Goal: Task Accomplishment & Management: Complete application form

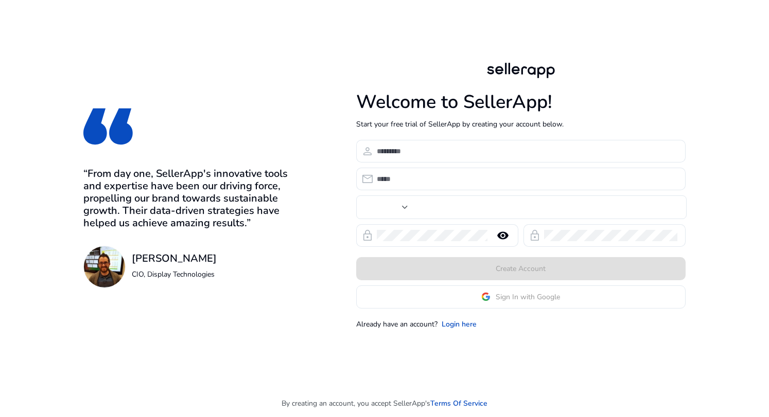
type input "***"
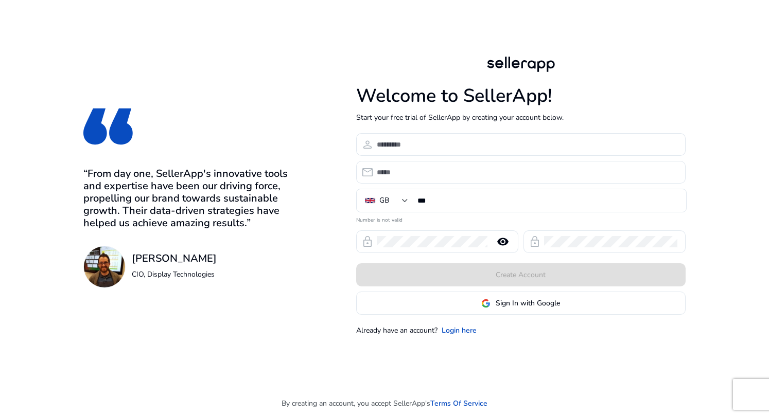
click at [515, 45] on div "Welcome to SellerApp! Start your free trial of SellerApp by creating your accou…" at bounding box center [520, 195] width 329 height 390
drag, startPoint x: 324, startPoint y: 123, endPoint x: 316, endPoint y: 125, distance: 8.5
click at [324, 125] on div "“From day one, SellerApp's innovative tools and expertise have been our driving…" at bounding box center [384, 195] width 725 height 390
click at [461, 332] on link "Login here" at bounding box center [459, 330] width 35 height 11
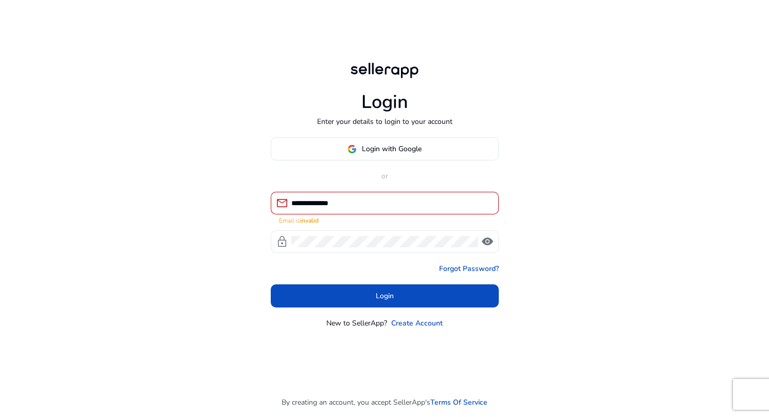
click at [487, 243] on span "visibility" at bounding box center [487, 242] width 12 height 12
click at [389, 202] on input "**********" at bounding box center [390, 203] width 199 height 11
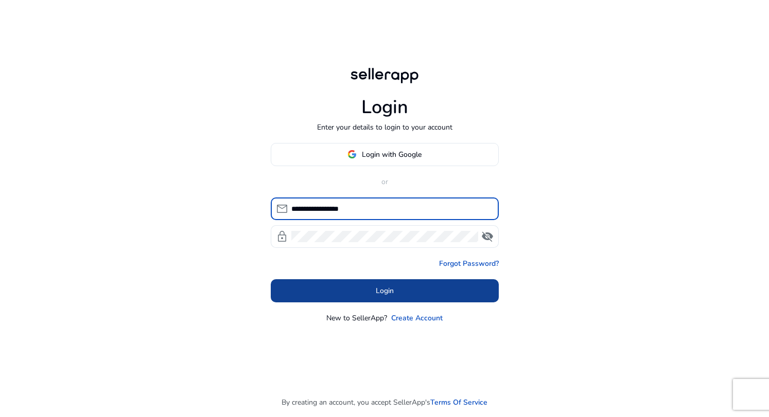
type input "**********"
click at [469, 288] on span at bounding box center [385, 290] width 228 height 25
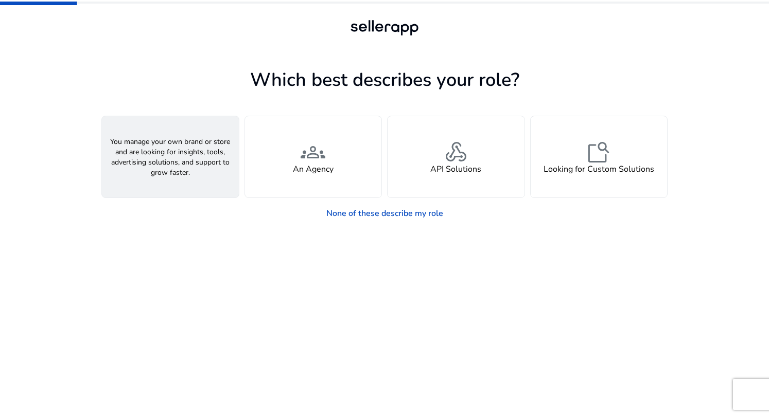
click at [137, 152] on div "person A Seller" at bounding box center [170, 156] width 137 height 81
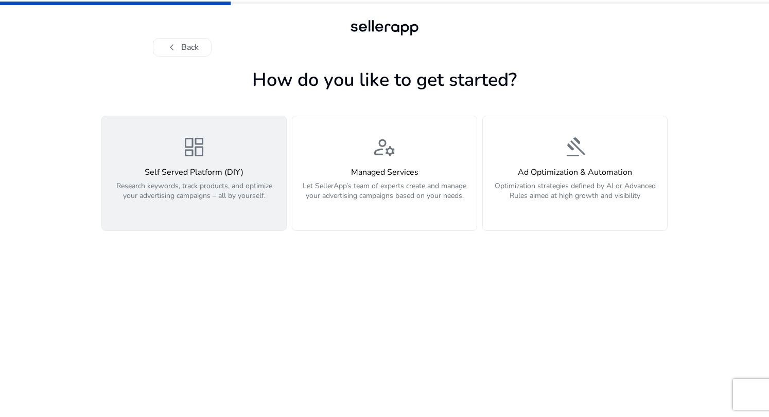
click at [222, 204] on p "Research keywords, track products, and optimize your advertising campaigns – al…" at bounding box center [194, 196] width 172 height 31
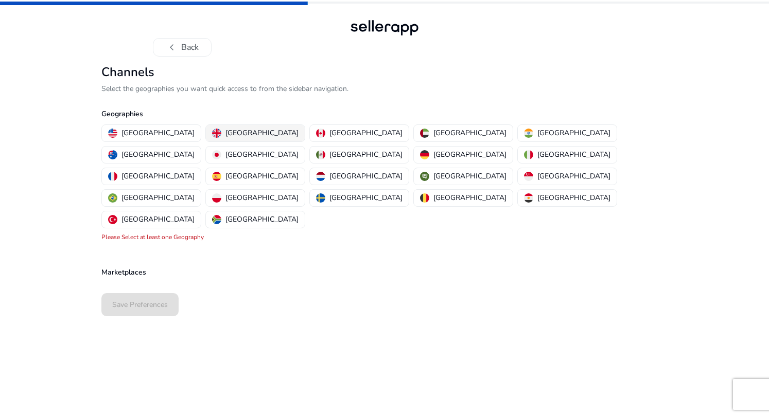
click at [225, 131] on p "[GEOGRAPHIC_DATA]" at bounding box center [261, 133] width 73 height 11
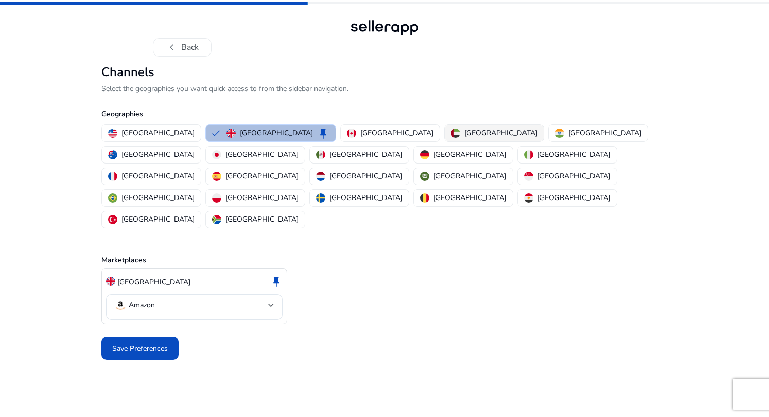
click at [464, 134] on p "[GEOGRAPHIC_DATA]" at bounding box center [500, 133] width 73 height 11
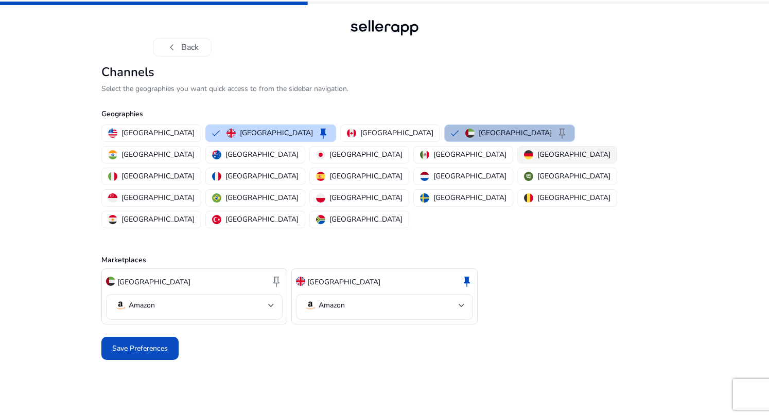
click at [537, 156] on p "[GEOGRAPHIC_DATA]" at bounding box center [573, 154] width 73 height 11
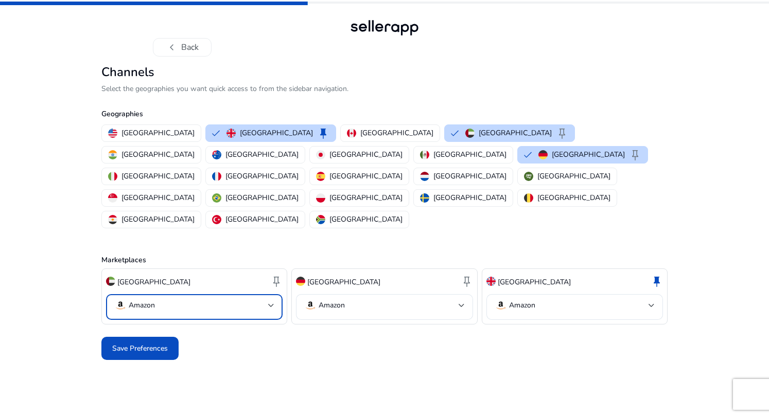
click at [273, 300] on div at bounding box center [271, 306] width 6 height 12
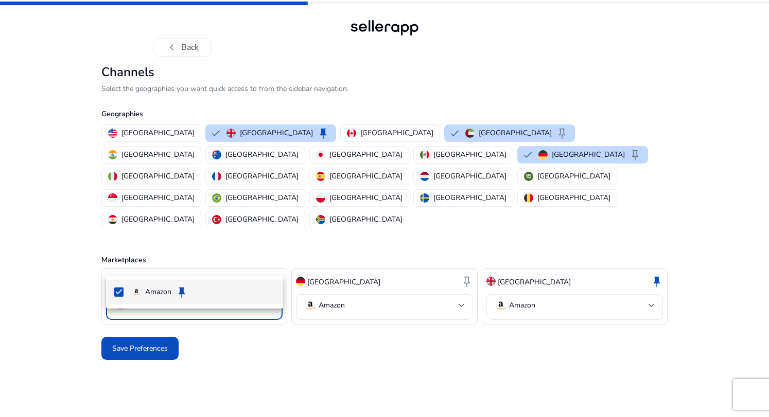
click at [273, 265] on div at bounding box center [384, 208] width 769 height 417
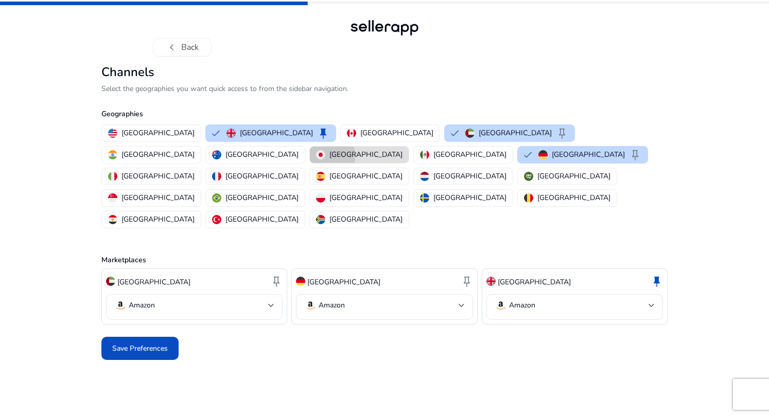
click at [325, 150] on img "button" at bounding box center [320, 154] width 9 height 9
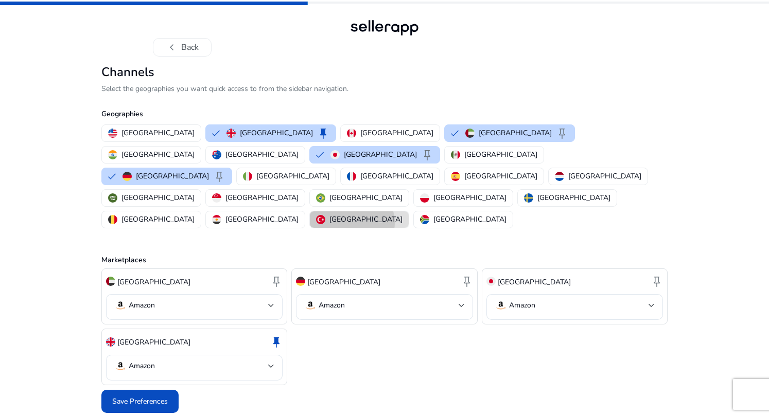
click at [360, 212] on button "[GEOGRAPHIC_DATA]" at bounding box center [359, 220] width 99 height 16
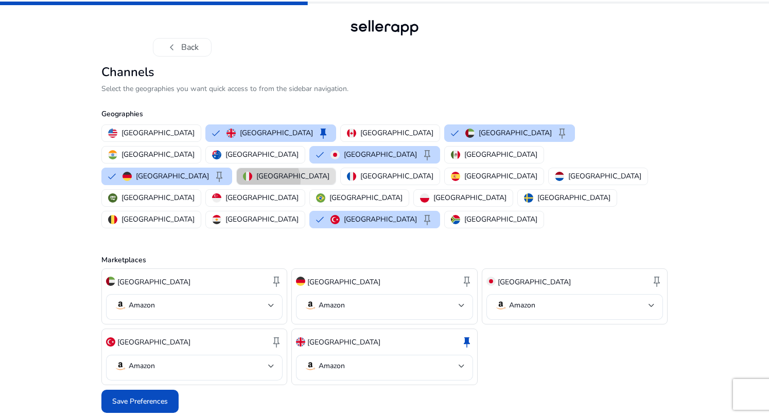
click at [276, 171] on p "[GEOGRAPHIC_DATA]" at bounding box center [292, 176] width 73 height 11
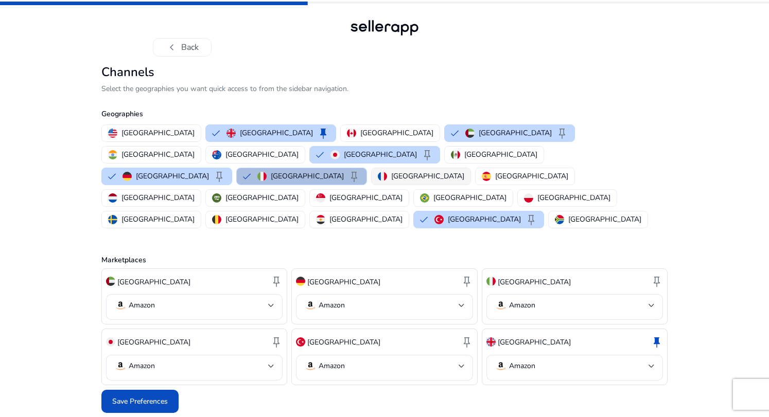
click at [391, 171] on p "[GEOGRAPHIC_DATA]" at bounding box center [427, 176] width 73 height 11
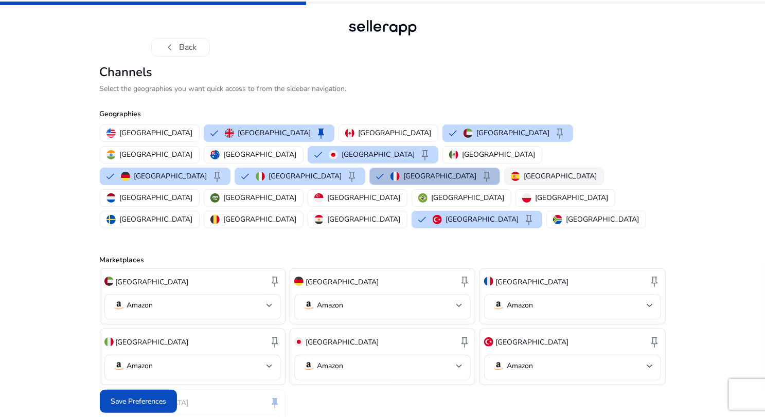
click at [511, 171] on div "[GEOGRAPHIC_DATA]" at bounding box center [554, 176] width 86 height 11
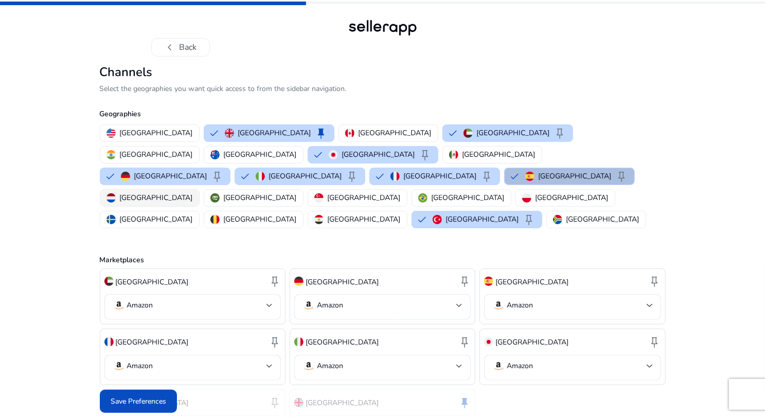
click at [193, 192] on p "[GEOGRAPHIC_DATA]" at bounding box center [156, 197] width 73 height 11
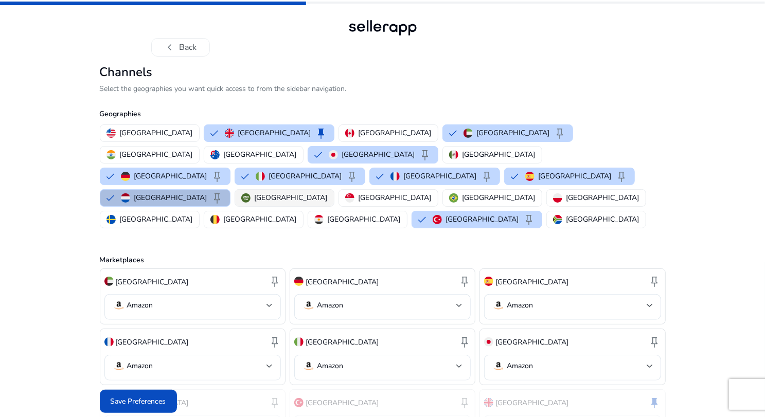
click at [328, 192] on p "[GEOGRAPHIC_DATA]" at bounding box center [291, 197] width 73 height 11
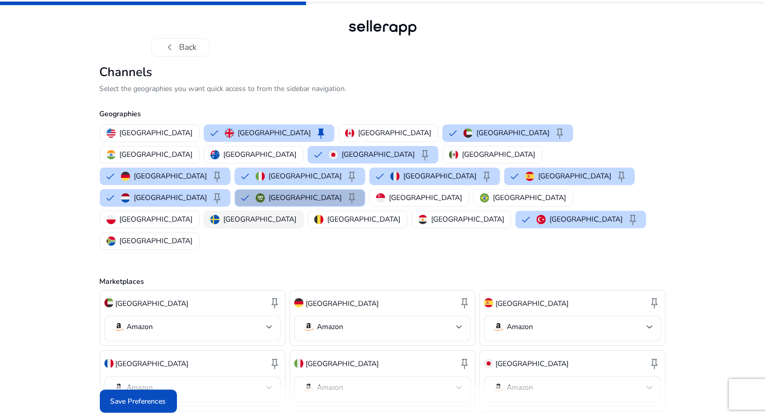
click at [297, 214] on p "[GEOGRAPHIC_DATA]" at bounding box center [260, 219] width 73 height 11
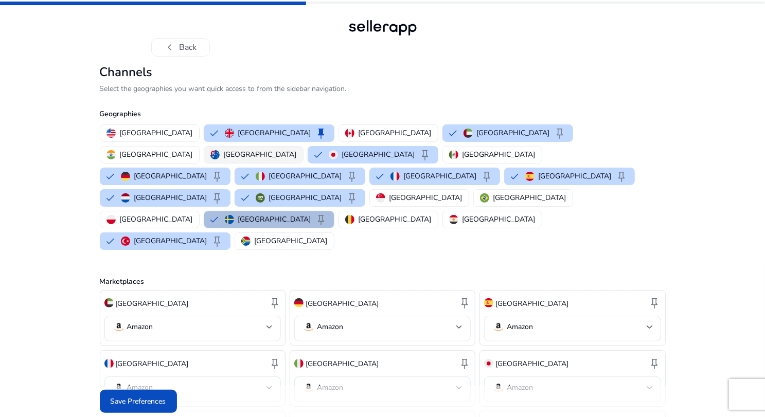
click at [297, 149] on p "[GEOGRAPHIC_DATA]" at bounding box center [260, 154] width 73 height 11
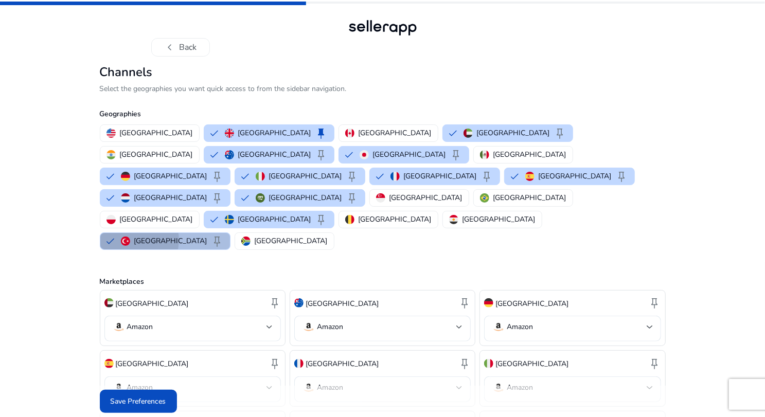
click at [207, 236] on p "[GEOGRAPHIC_DATA]" at bounding box center [170, 241] width 73 height 11
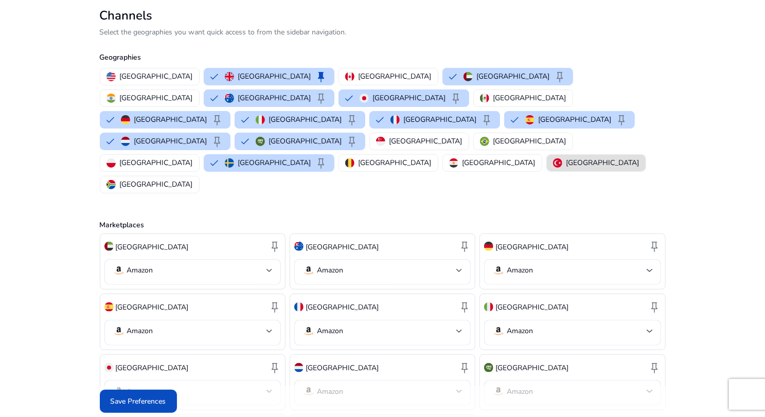
scroll to position [104, 0]
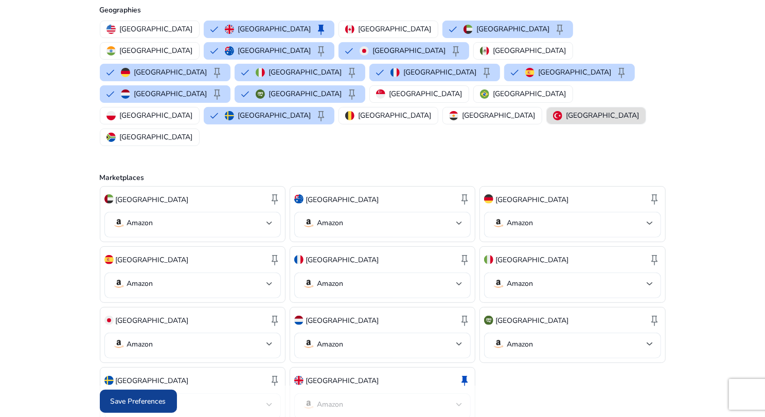
click at [117, 403] on span "Save Preferences" at bounding box center [139, 401] width 56 height 11
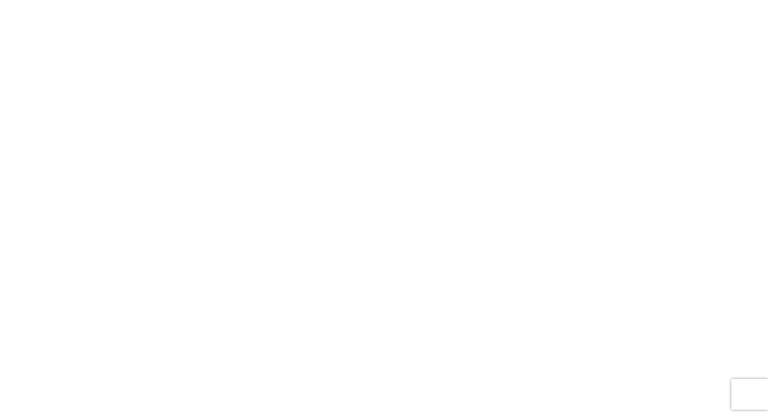
scroll to position [0, 0]
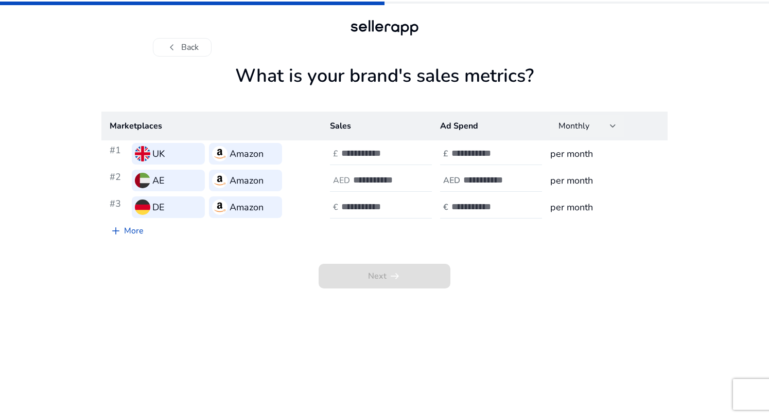
click at [619, 132] on div "Monthly" at bounding box center [587, 126] width 74 height 23
click at [722, 200] on div at bounding box center [384, 208] width 769 height 417
click at [178, 149] on div "UK" at bounding box center [168, 154] width 73 height 22
click at [260, 148] on h3 "Amazon" at bounding box center [247, 154] width 34 height 14
click at [390, 157] on input "number" at bounding box center [375, 153] width 69 height 11
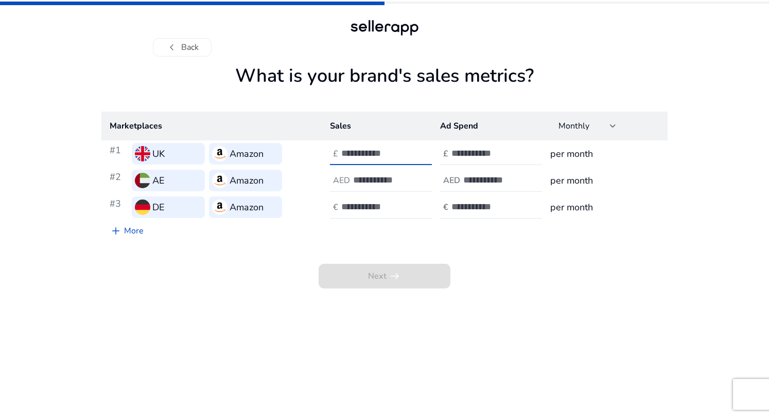
click at [402, 105] on h1 "What is your brand's sales metrics?" at bounding box center [384, 88] width 566 height 47
click at [490, 146] on div at bounding box center [497, 154] width 93 height 23
click at [618, 150] on h3 "per month" at bounding box center [604, 154] width 109 height 14
click at [474, 155] on input "number" at bounding box center [485, 153] width 69 height 11
click at [382, 154] on input "number" at bounding box center [375, 153] width 69 height 11
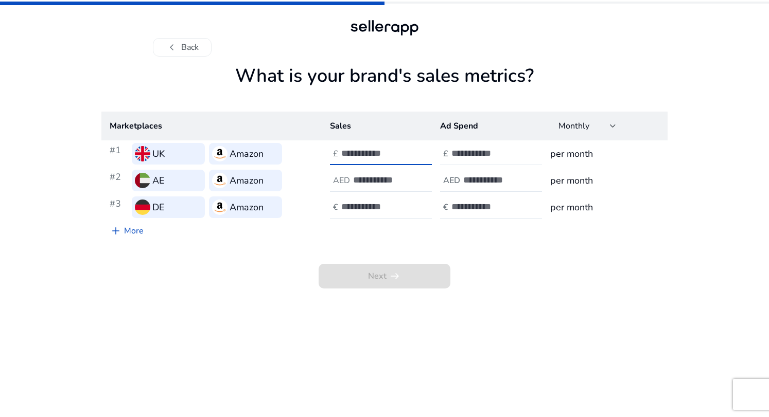
type input "****"
click at [480, 155] on input "number" at bounding box center [485, 153] width 69 height 11
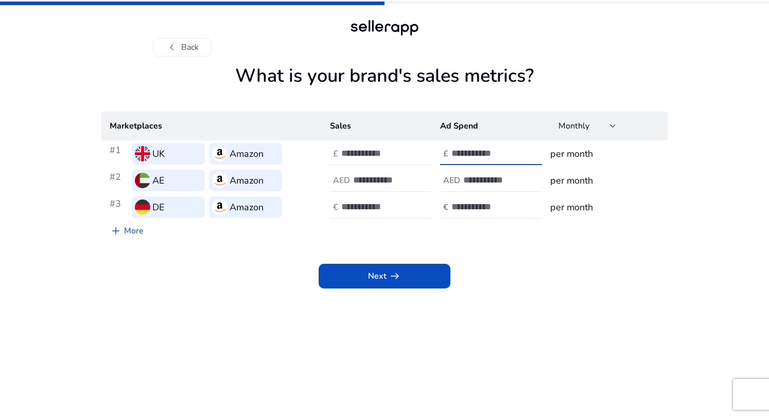
type input "****"
click at [386, 144] on div "****" at bounding box center [387, 154] width 93 height 23
type input "*"
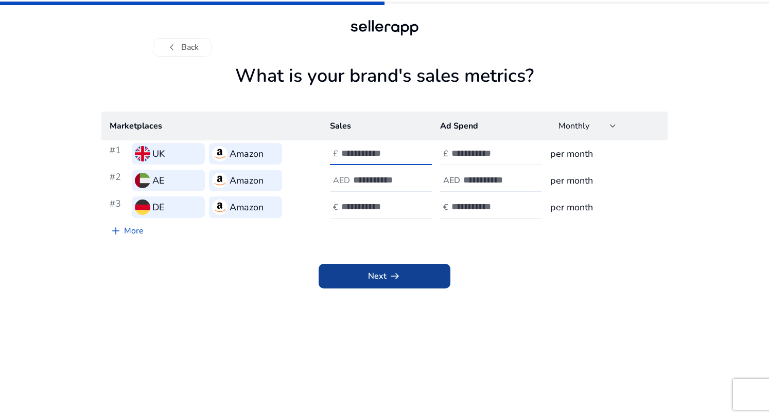
type input "****"
click at [400, 276] on span "arrow_right_alt" at bounding box center [395, 276] width 12 height 12
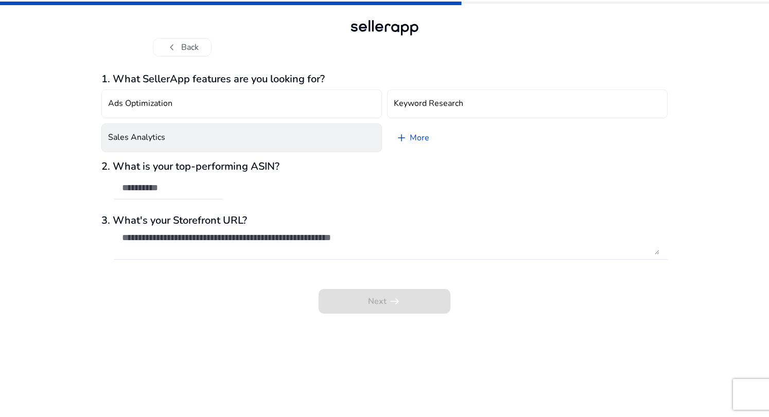
click at [163, 140] on h4 "Sales Analytics" at bounding box center [136, 138] width 57 height 10
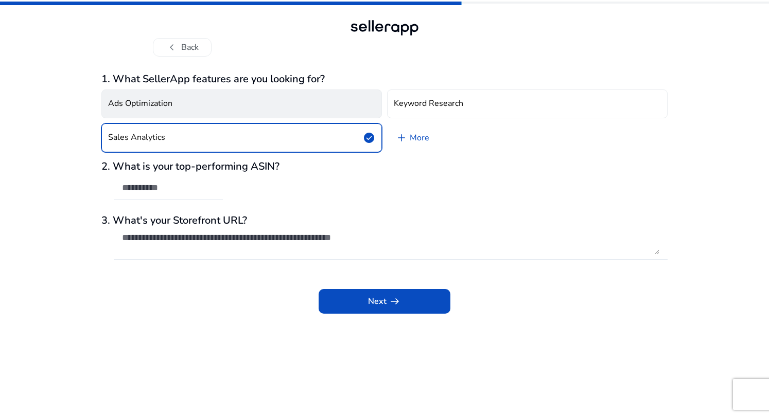
click at [143, 110] on button "Ads Optimization" at bounding box center [241, 104] width 280 height 29
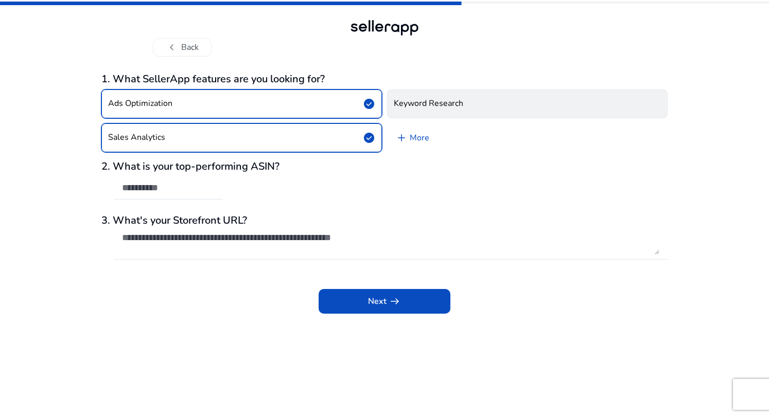
click at [473, 101] on button "Keyword Research" at bounding box center [527, 104] width 280 height 29
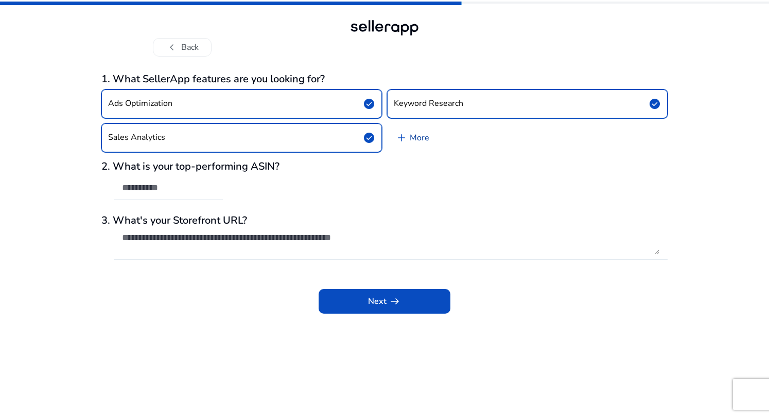
click at [411, 139] on link "add More" at bounding box center [412, 138] width 50 height 29
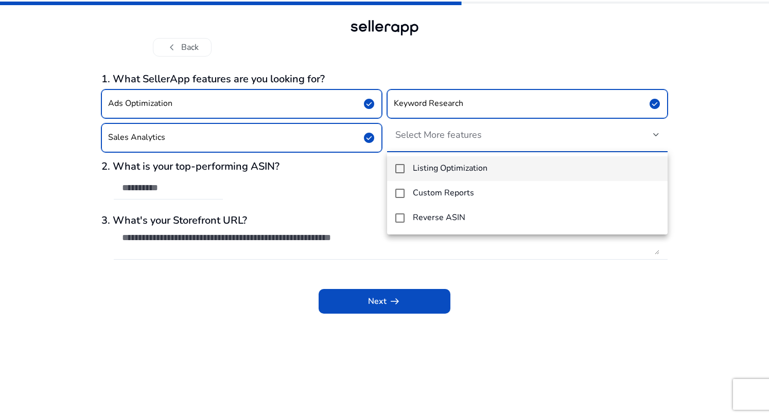
click at [474, 166] on h4 "Listing Optimization" at bounding box center [450, 169] width 75 height 10
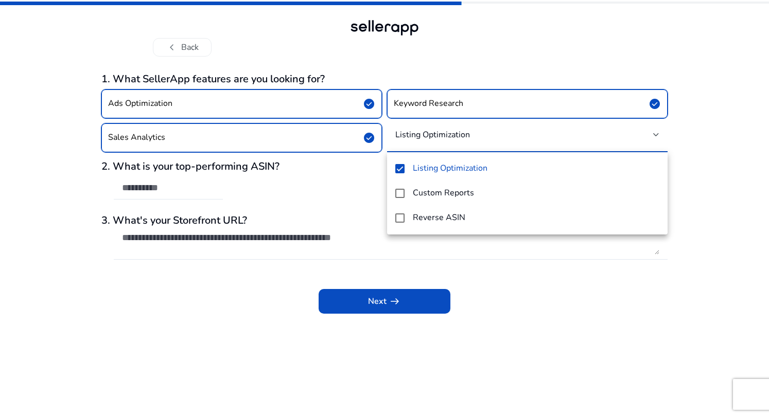
click at [459, 135] on div at bounding box center [384, 208] width 769 height 417
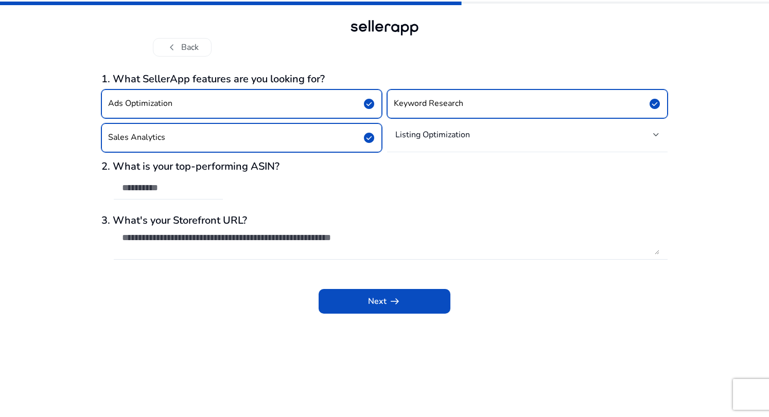
click at [502, 134] on mat-select-trigger "Listing Optimization" at bounding box center [524, 135] width 258 height 10
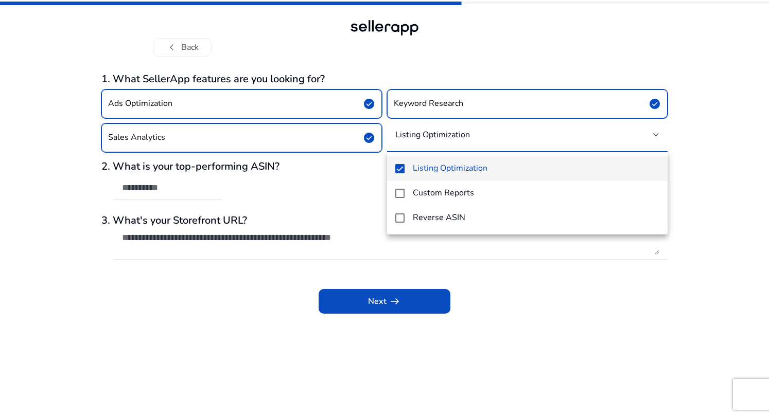
click at [500, 134] on div at bounding box center [384, 208] width 769 height 417
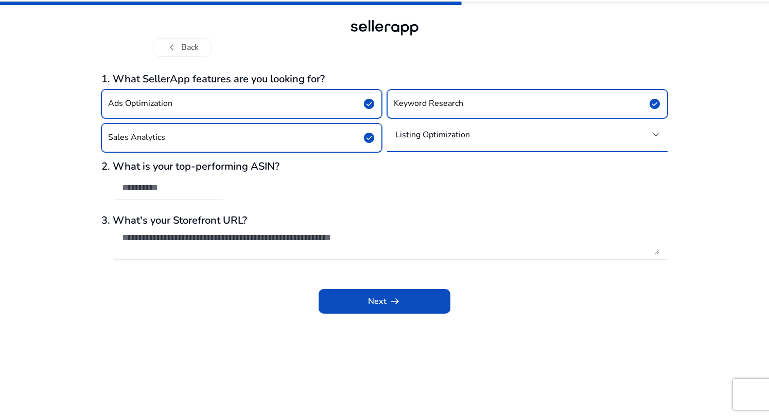
click at [497, 134] on mat-select-trigger "Listing Optimization" at bounding box center [524, 135] width 258 height 10
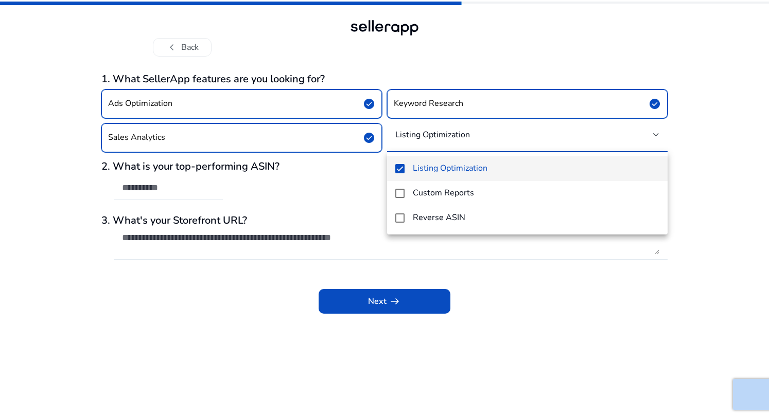
click at [497, 134] on div at bounding box center [384, 208] width 769 height 417
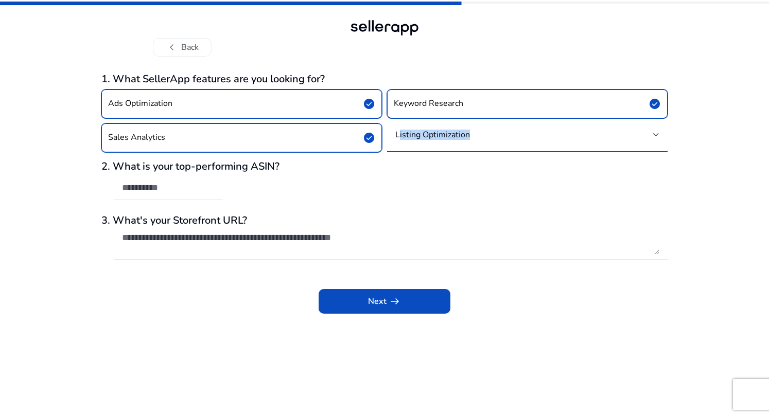
click at [497, 134] on mat-select-trigger "Listing Optimization" at bounding box center [524, 135] width 258 height 10
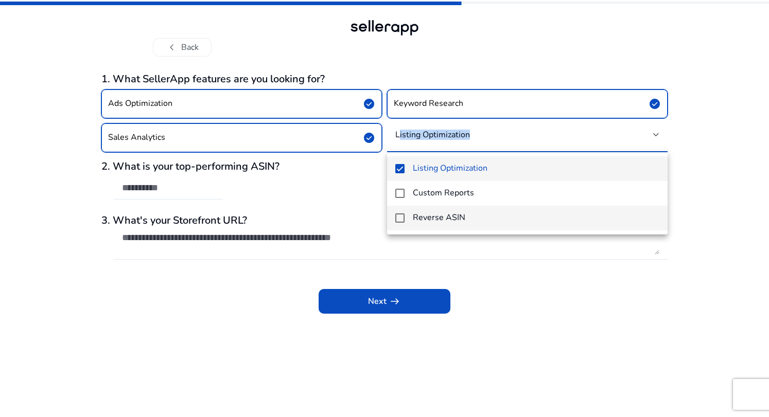
click at [470, 226] on mat-option "Reverse ASIN" at bounding box center [527, 218] width 280 height 25
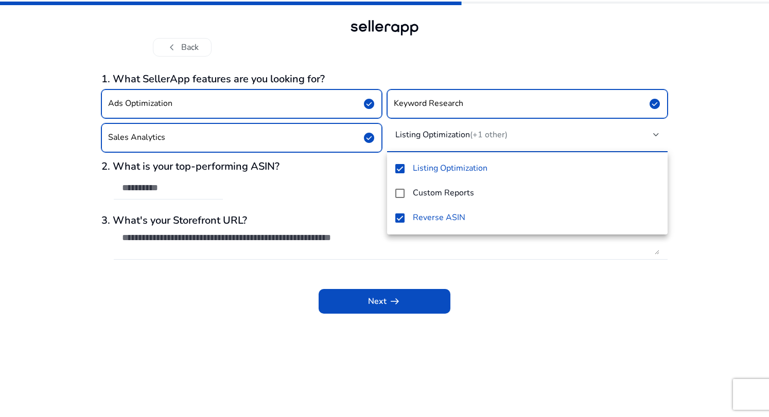
click at [732, 156] on div at bounding box center [384, 208] width 769 height 417
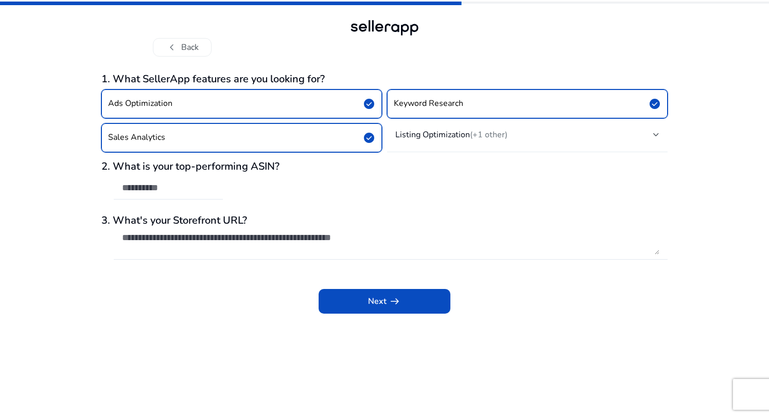
click at [487, 147] on div "Listing Optimization (+1 other)" at bounding box center [527, 138] width 280 height 29
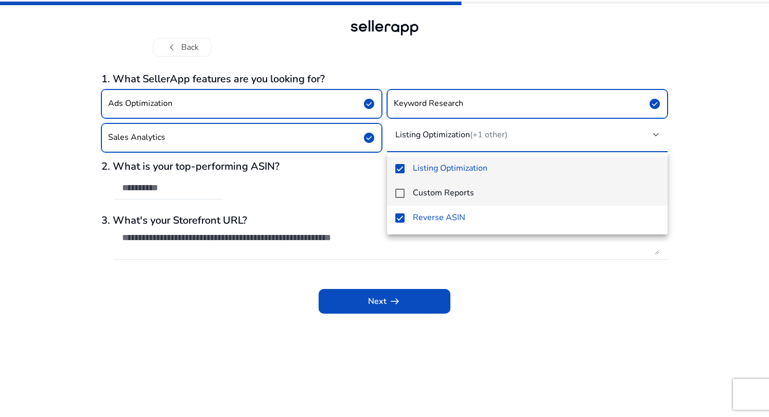
click at [427, 195] on h4 "Custom Reports" at bounding box center [443, 193] width 61 height 10
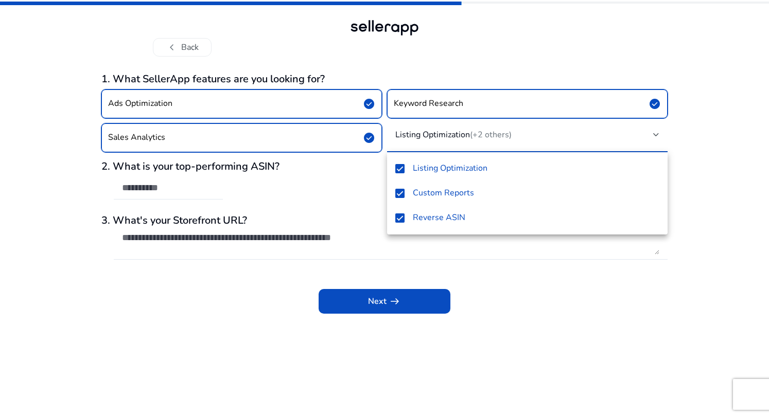
click at [595, 280] on div at bounding box center [384, 208] width 769 height 417
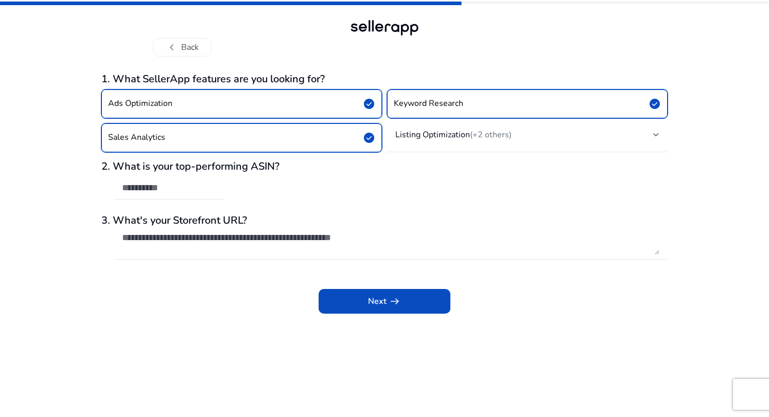
click at [435, 283] on div "Next arrow_right_alt" at bounding box center [384, 294] width 566 height 39
click at [413, 307] on span at bounding box center [385, 301] width 132 height 25
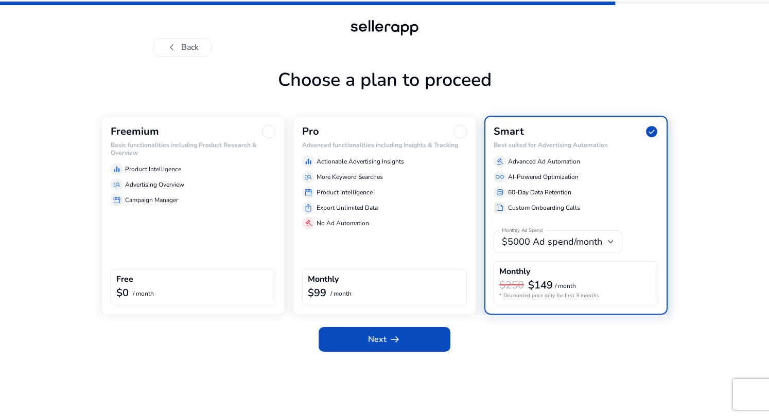
click at [213, 172] on div "equalizer Product Intelligence" at bounding box center [193, 169] width 165 height 12
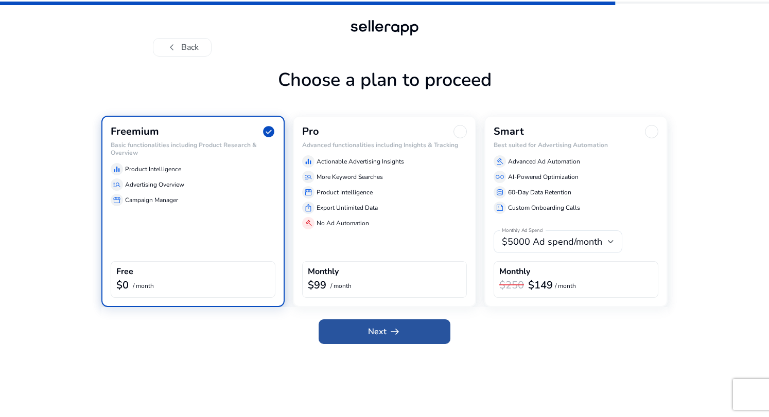
click at [413, 327] on span at bounding box center [385, 332] width 132 height 25
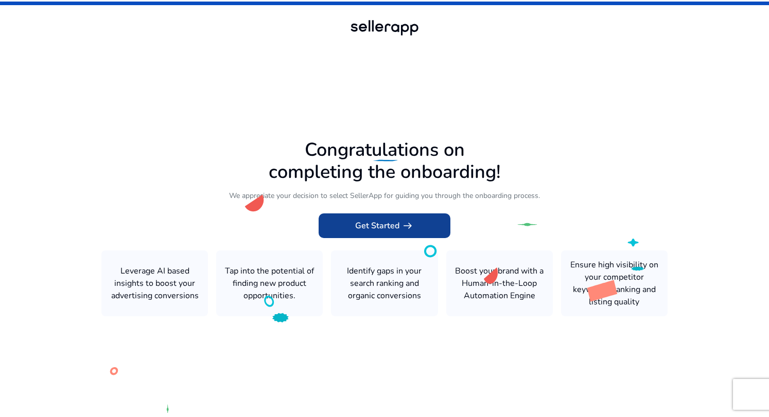
click at [365, 230] on span "Get Started arrow_right_alt" at bounding box center [384, 226] width 59 height 12
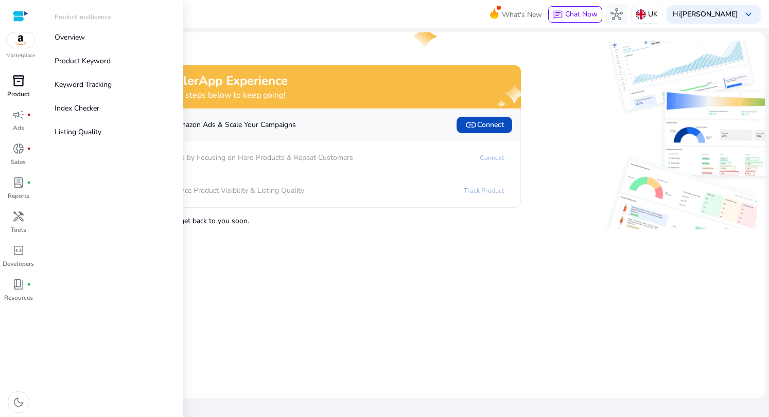
click at [12, 79] on span "inventory_2" at bounding box center [18, 81] width 12 height 12
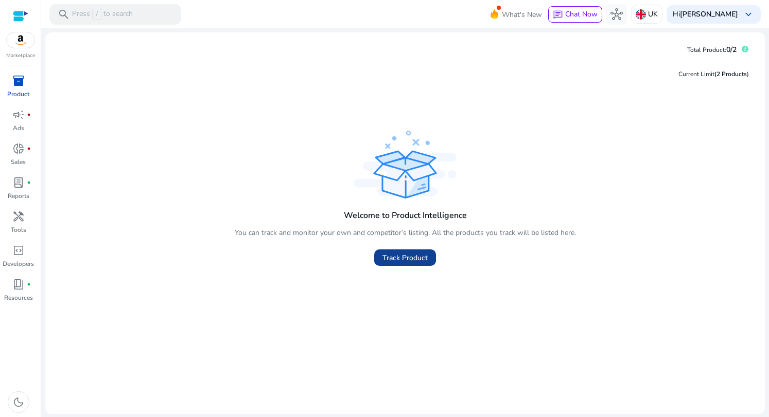
click at [414, 265] on span at bounding box center [405, 257] width 62 height 25
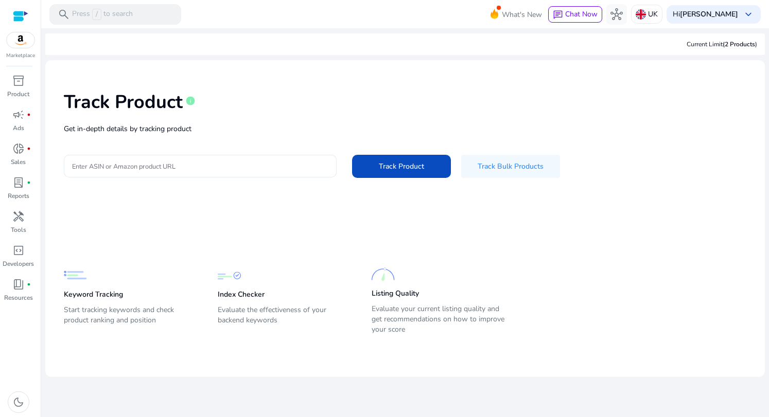
click at [231, 155] on div at bounding box center [200, 166] width 256 height 23
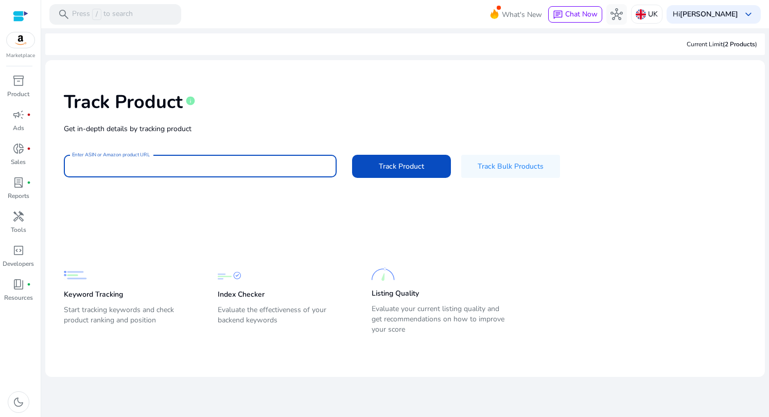
click at [148, 168] on input "Enter ASIN or Amazon product URL" at bounding box center [200, 166] width 256 height 11
paste input "**********"
type input "**********"
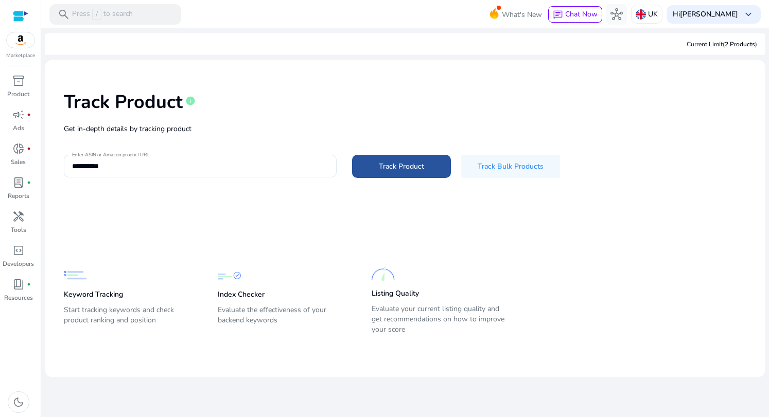
click at [386, 168] on span "Track Product" at bounding box center [401, 166] width 45 height 11
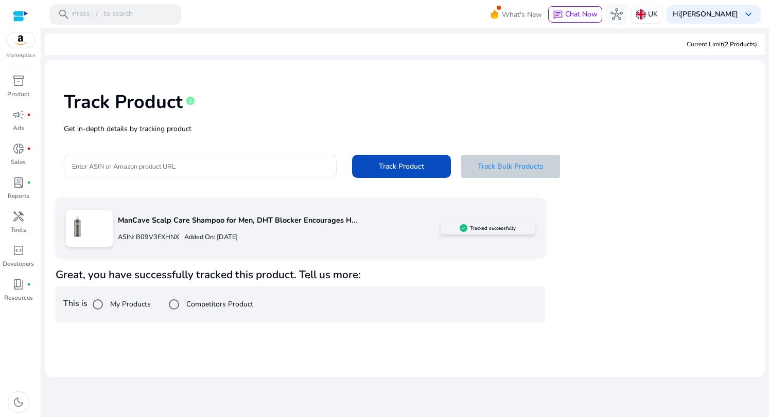
click at [555, 175] on span at bounding box center [510, 166] width 99 height 25
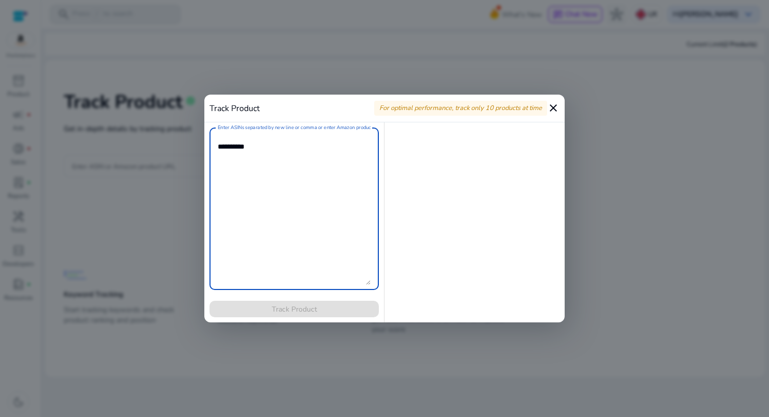
paste textarea "**********"
type textarea "**********"
click at [317, 304] on span at bounding box center [293, 309] width 169 height 25
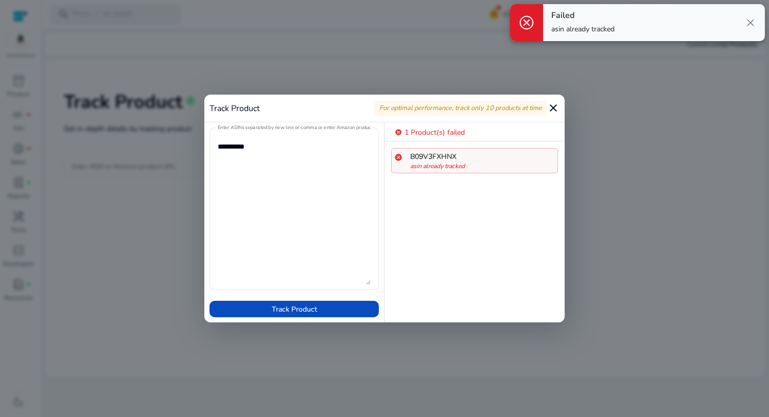
click at [552, 110] on mat-icon "close" at bounding box center [553, 108] width 12 height 12
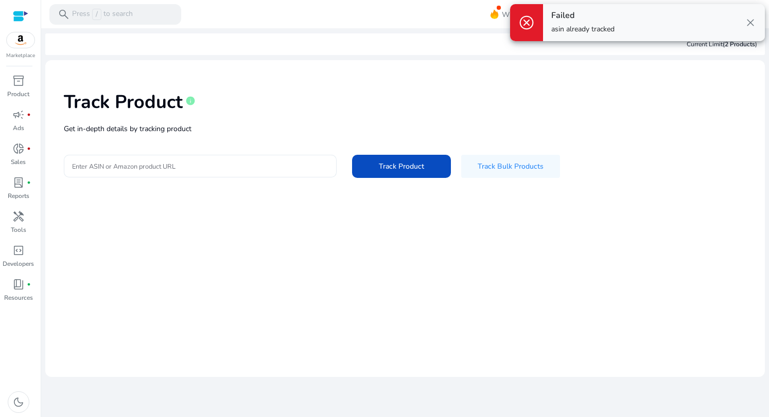
click at [242, 159] on div at bounding box center [200, 166] width 256 height 23
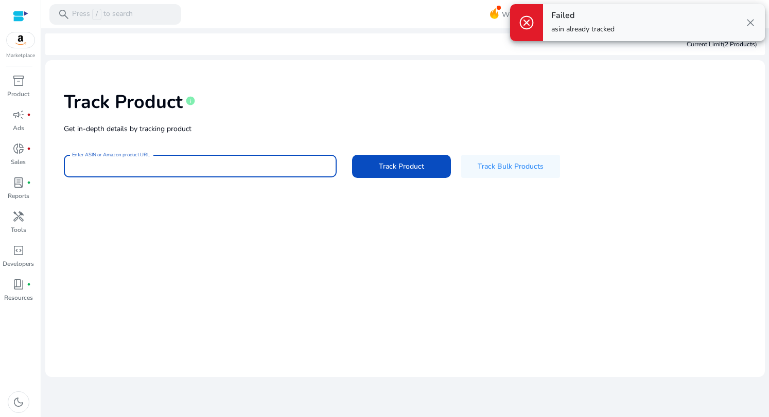
paste input "**********"
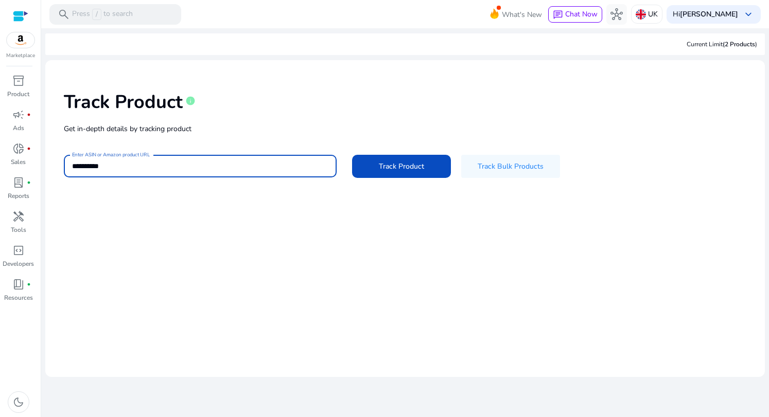
type input "**********"
click at [413, 148] on div "**********" at bounding box center [405, 133] width 703 height 130
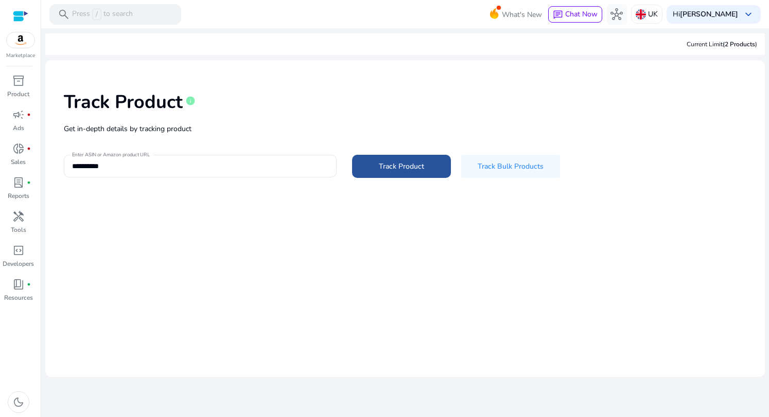
click at [404, 165] on span "Track Product" at bounding box center [401, 166] width 45 height 11
click at [252, 130] on p "Get in-depth details by tracking product" at bounding box center [405, 129] width 682 height 11
click at [28, 128] on link "campaign fiber_manual_record Ads" at bounding box center [18, 124] width 37 height 34
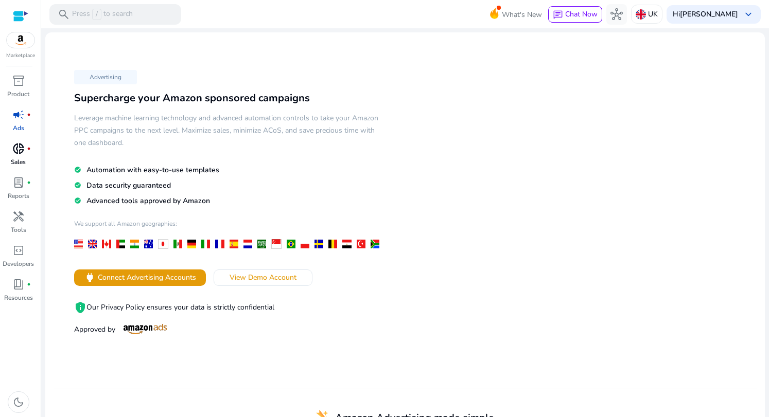
click at [19, 153] on span "donut_small" at bounding box center [18, 149] width 12 height 12
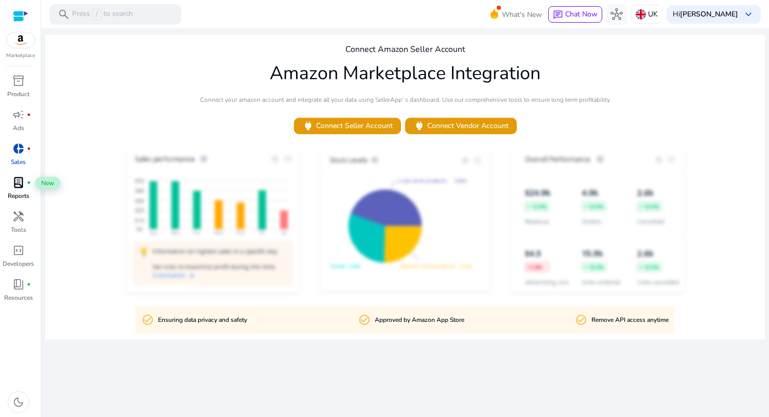
click at [16, 187] on span "lab_profile" at bounding box center [18, 183] width 12 height 12
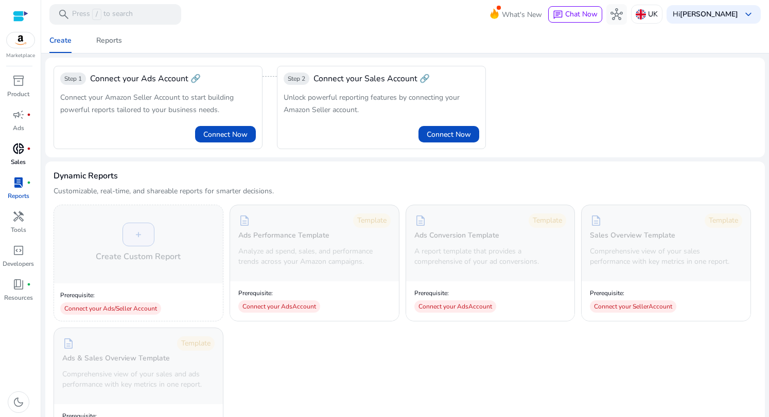
click at [21, 148] on span "donut_small" at bounding box center [18, 149] width 12 height 12
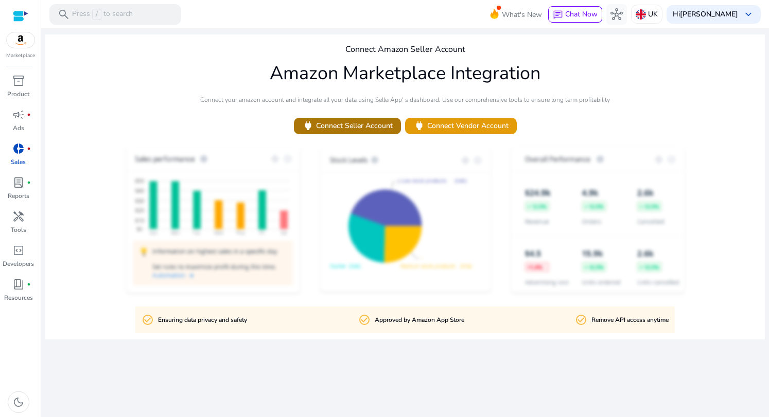
click at [329, 131] on span "power Connect Seller Account" at bounding box center [347, 126] width 91 height 12
